Goal: Find specific page/section: Find specific page/section

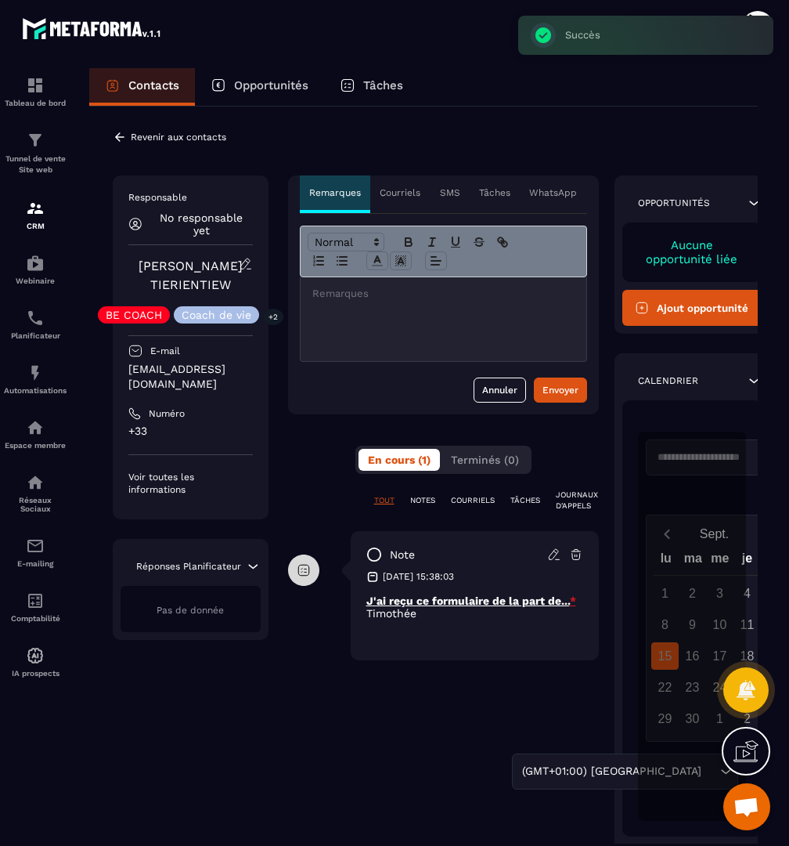
click at [152, 140] on p "Revenir aux contacts" at bounding box center [179, 137] width 96 height 11
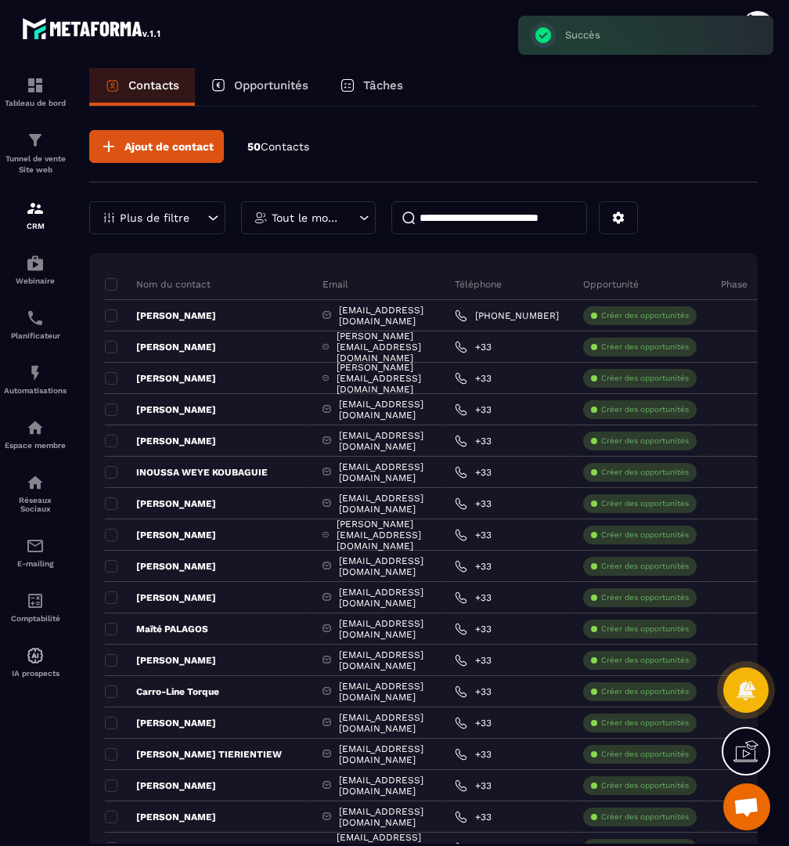
click at [454, 214] on input at bounding box center [489, 217] width 196 height 33
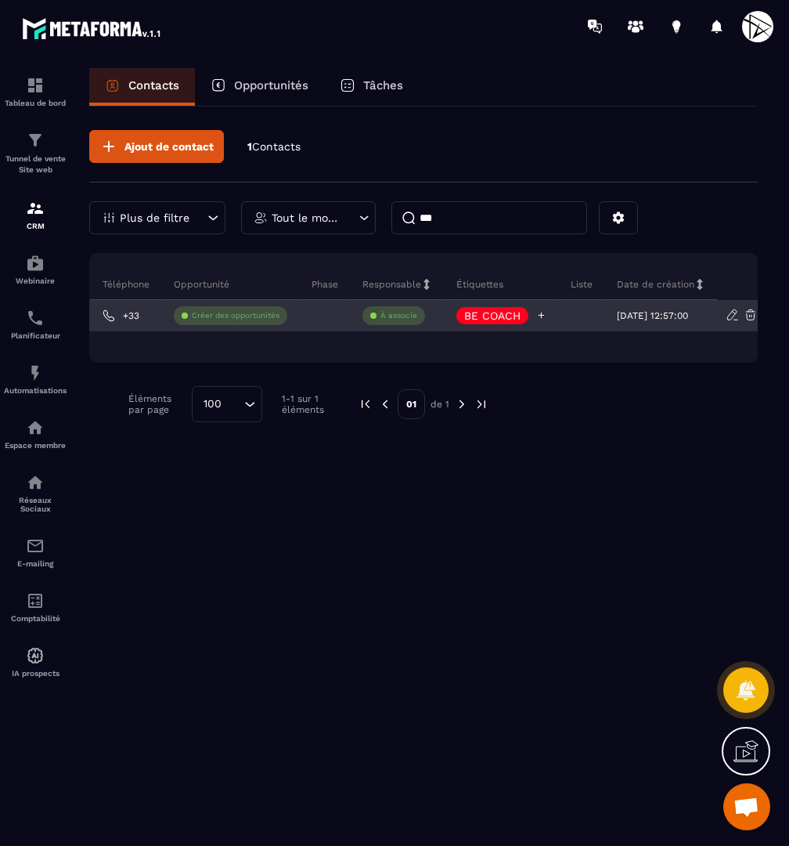
type input "***"
click at [495, 312] on p "BE COACH" at bounding box center [493, 315] width 56 height 11
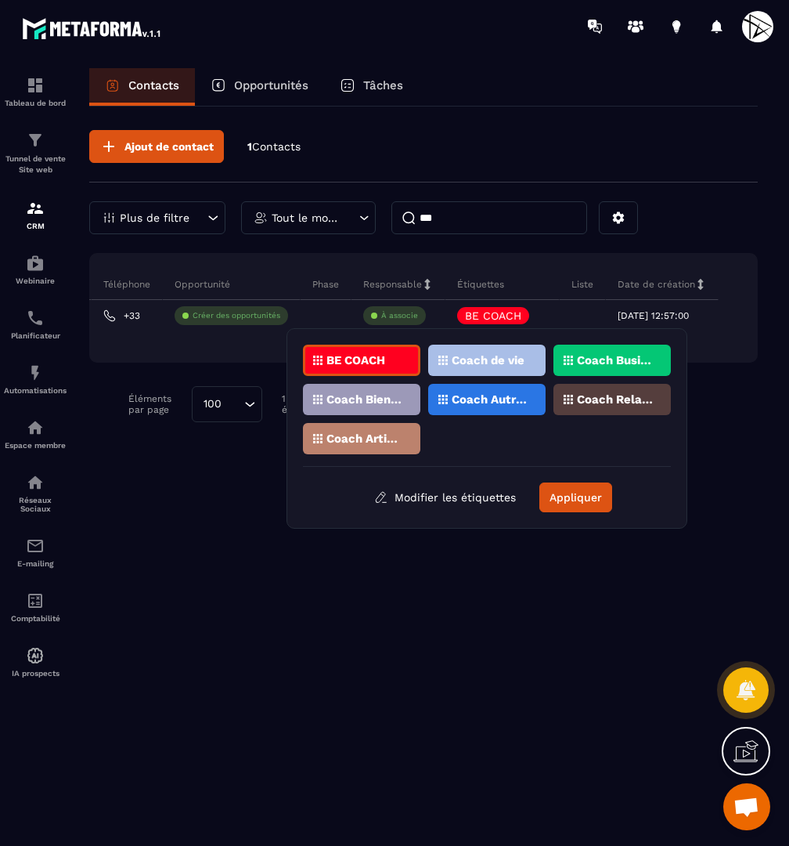
click at [526, 355] on div "Coach de vie" at bounding box center [486, 359] width 117 height 31
click at [602, 355] on p "Coach Business" at bounding box center [615, 360] width 76 height 11
click at [598, 397] on p "Coach Relations" at bounding box center [615, 399] width 76 height 11
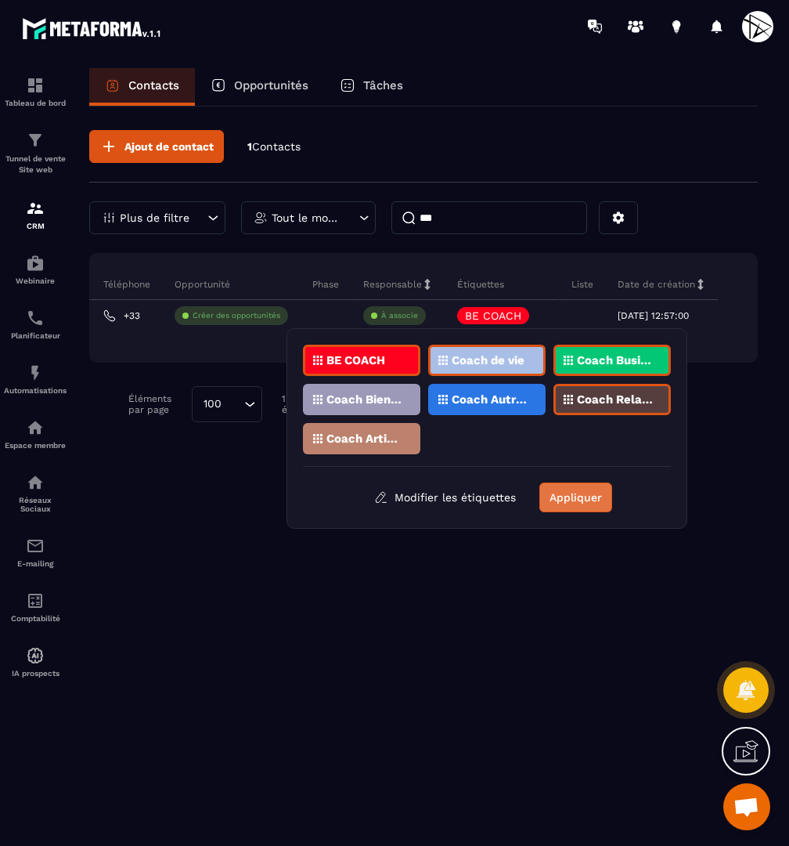
click at [586, 494] on button "Appliquer" at bounding box center [575, 497] width 73 height 30
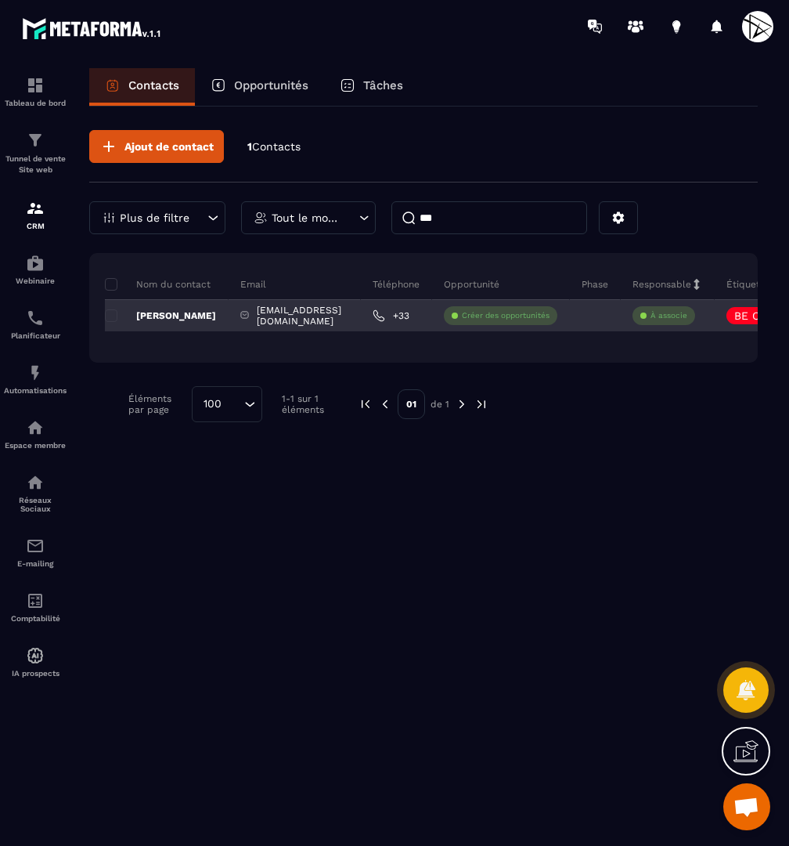
scroll to position [0, 0]
click at [154, 309] on p "[PERSON_NAME]" at bounding box center [160, 315] width 111 height 13
